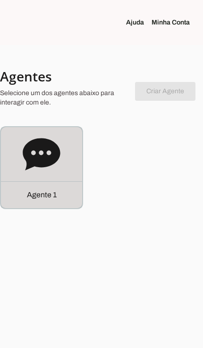
click at [50, 193] on p "Agente 1" at bounding box center [42, 194] width 30 height 11
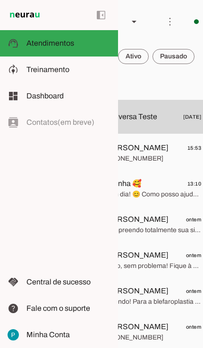
scroll to position [0, 55]
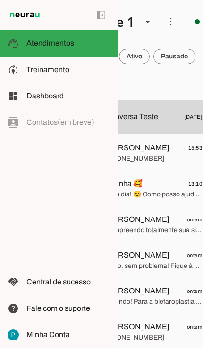
click at [158, 150] on span "[PERSON_NAME]" at bounding box center [137, 147] width 64 height 11
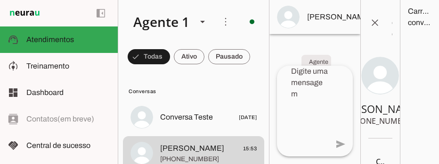
click at [202, 23] on span at bounding box center [388, 17] width 23 height 23
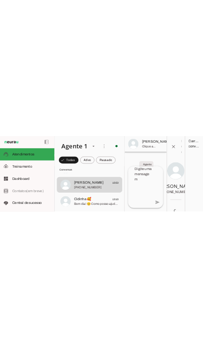
scroll to position [49, 0]
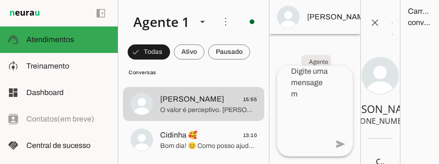
click at [202, 26] on span at bounding box center [388, 17] width 23 height 23
